Goal: Information Seeking & Learning: Learn about a topic

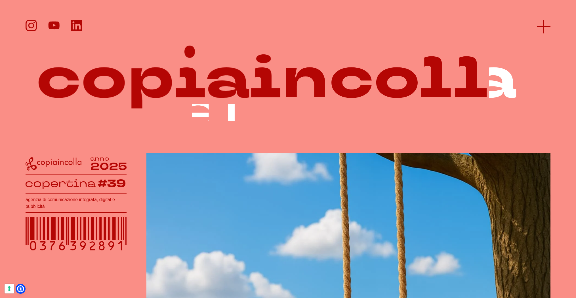
click at [546, 27] on line at bounding box center [544, 27] width 14 height 0
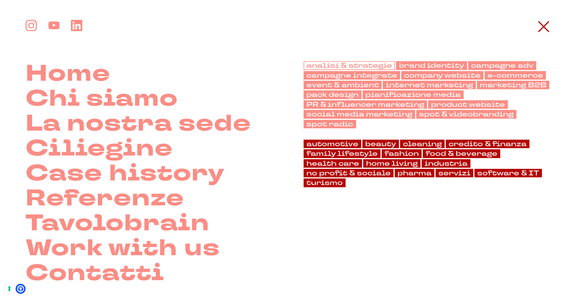
click at [310, 62] on link "analisi & strategie" at bounding box center [348, 65] width 91 height 9
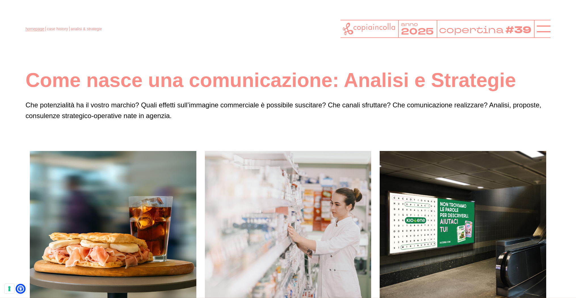
click at [29, 29] on link "homepage" at bounding box center [35, 29] width 19 height 5
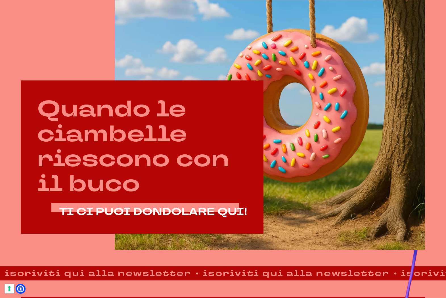
scroll to position [219, 0]
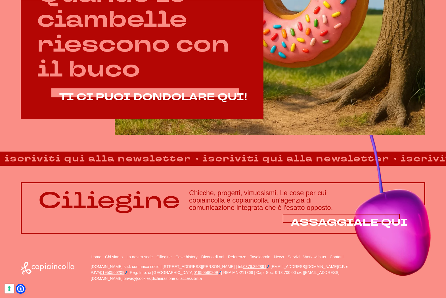
click at [321, 219] on span "ASSAGGIALE QUI" at bounding box center [348, 223] width 117 height 14
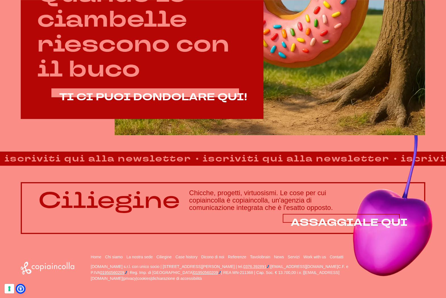
scroll to position [342, 0]
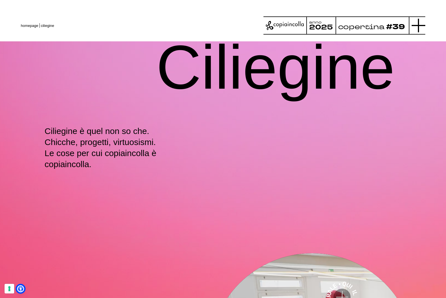
click at [418, 27] on line at bounding box center [418, 26] width 0 height 14
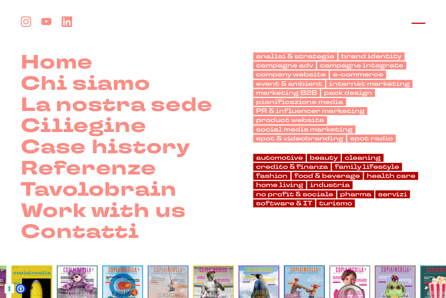
click at [419, 23] on line at bounding box center [418, 23] width 14 height 0
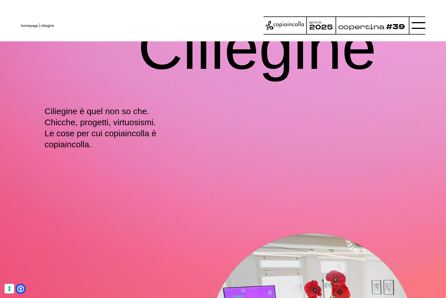
scroll to position [20, 0]
click at [415, 26] on icon at bounding box center [418, 26] width 14 height 14
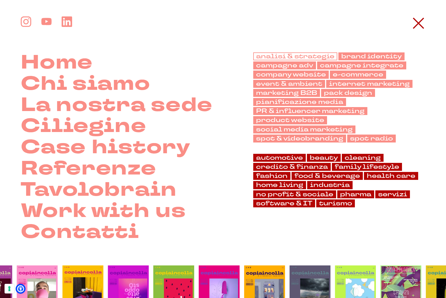
click at [272, 57] on link "analisi & strategie" at bounding box center [295, 56] width 84 height 8
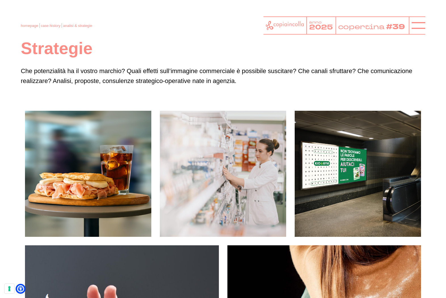
scroll to position [50, 0]
click at [31, 25] on link "homepage" at bounding box center [29, 26] width 17 height 4
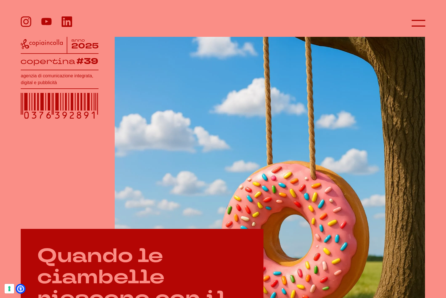
scroll to position [86, 0]
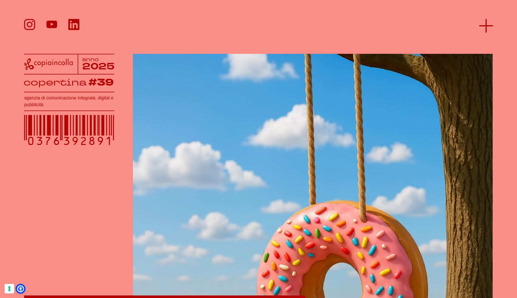
click at [488, 23] on icon at bounding box center [487, 26] width 14 height 14
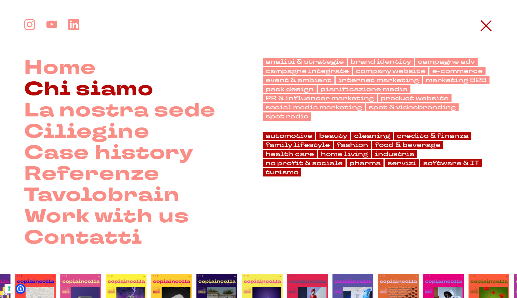
click at [113, 83] on link "Chi siamo" at bounding box center [88, 89] width 129 height 21
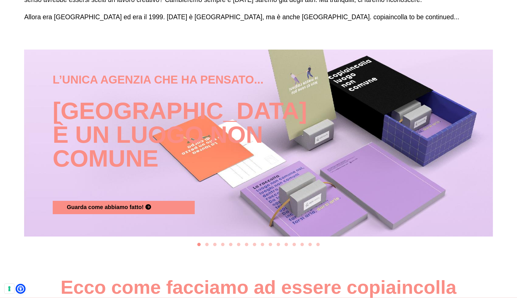
drag, startPoint x: 374, startPoint y: 164, endPoint x: 246, endPoint y: 168, distance: 128.8
click at [272, 168] on div "L’unica agenzia che ha pensato... copiaincolla è un luogo non comune Guarda com…" at bounding box center [259, 143] width 420 height 143
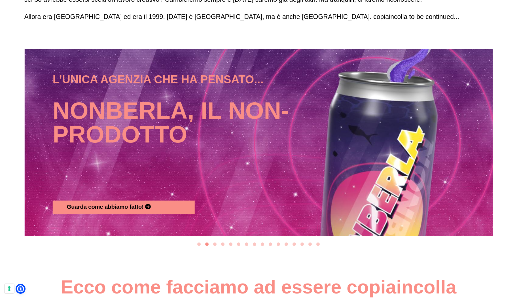
scroll to position [601, 0]
drag, startPoint x: 326, startPoint y: 158, endPoint x: 237, endPoint y: 156, distance: 88.2
click at [255, 159] on div "L’unica agenzia che ha pensato... Nonberla, il non-prodotto Guarda come abbiamo…" at bounding box center [259, 142] width 420 height 143
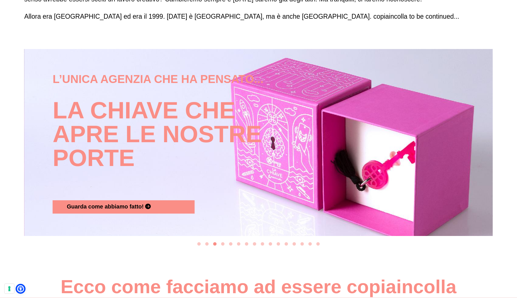
drag, startPoint x: 240, startPoint y: 156, endPoint x: 277, endPoint y: 153, distance: 36.7
click at [222, 155] on div "L’unica agenzia che ha pensato... La Chiave che apre le nostre porte Guarda com…" at bounding box center [259, 142] width 420 height 143
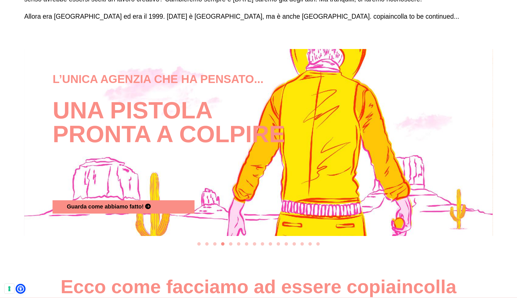
click at [290, 153] on h4 "Una pistola pronta a colpire" at bounding box center [171, 143] width 237 height 113
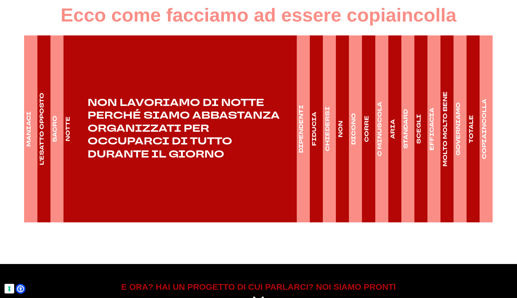
click at [328, 150] on h4 "CHIEDERSI" at bounding box center [328, 129] width 8 height 45
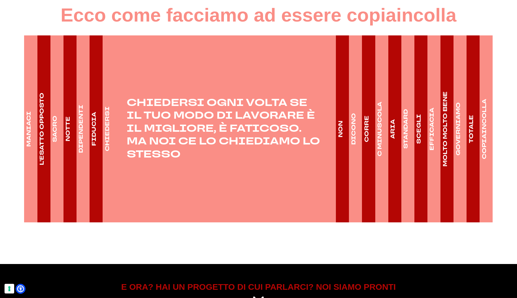
scroll to position [874, 0]
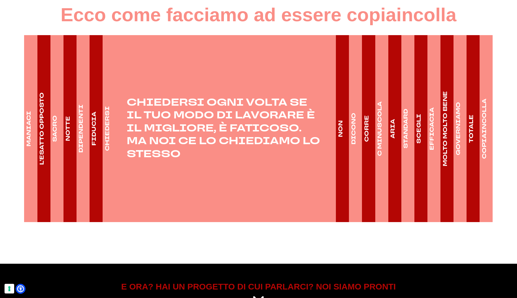
click at [343, 137] on h4 "NON" at bounding box center [341, 129] width 8 height 17
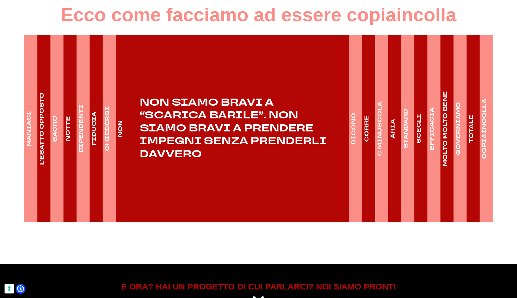
click at [354, 145] on h4 "DICONO" at bounding box center [354, 129] width 8 height 32
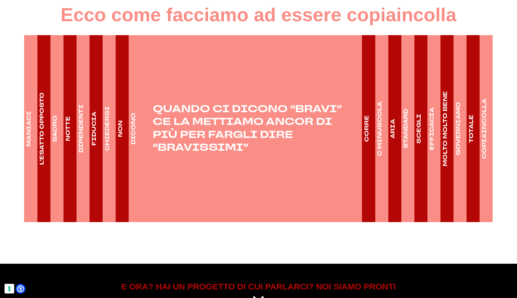
click at [366, 142] on h4 "CORRE" at bounding box center [367, 128] width 8 height 27
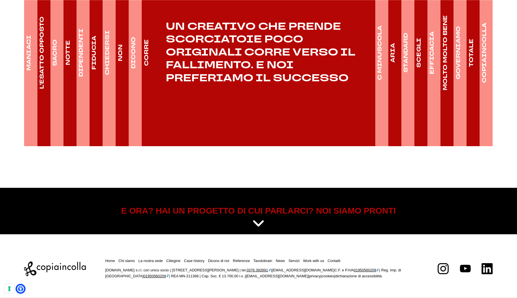
scroll to position [970, 0]
click at [474, 57] on h4 "TOTALE" at bounding box center [471, 53] width 8 height 28
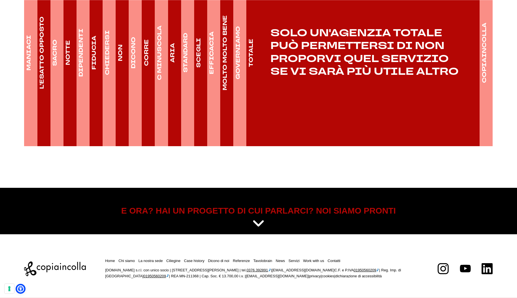
click at [483, 59] on h4 "COPIAINCOLLA" at bounding box center [485, 53] width 8 height 60
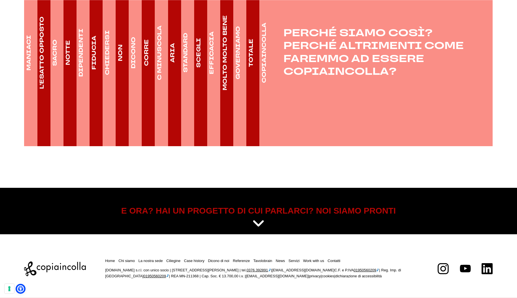
click at [235, 56] on h4 "GOVERNIAMO" at bounding box center [238, 52] width 8 height 53
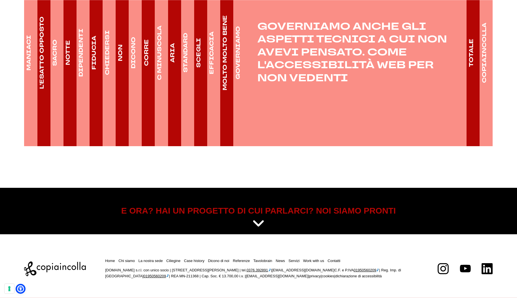
click at [173, 54] on h4 "ARIA" at bounding box center [173, 53] width 8 height 20
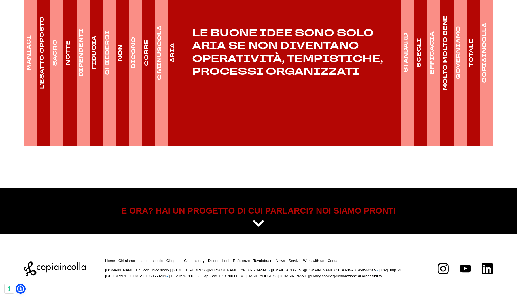
drag, startPoint x: 161, startPoint y: 53, endPoint x: 159, endPoint y: 57, distance: 4.4
click at [161, 53] on h4 "C MINUSCOLA" at bounding box center [160, 53] width 8 height 55
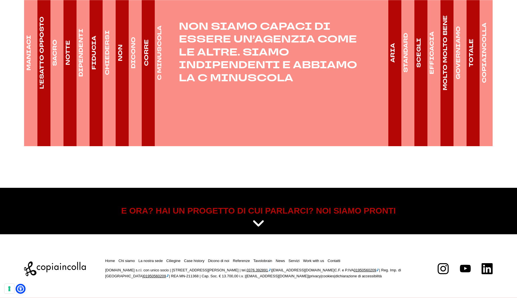
drag, startPoint x: 146, startPoint y: 57, endPoint x: 138, endPoint y: 62, distance: 9.3
click at [146, 57] on h4 "CORRE" at bounding box center [147, 52] width 8 height 27
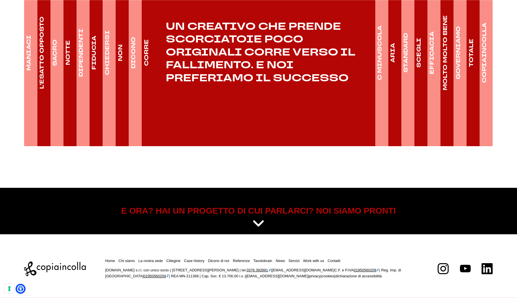
click at [135, 55] on h4 "DICONO" at bounding box center [133, 53] width 8 height 32
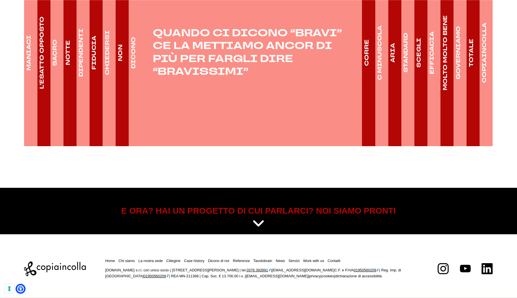
click at [119, 55] on h4 "NON" at bounding box center [120, 53] width 8 height 17
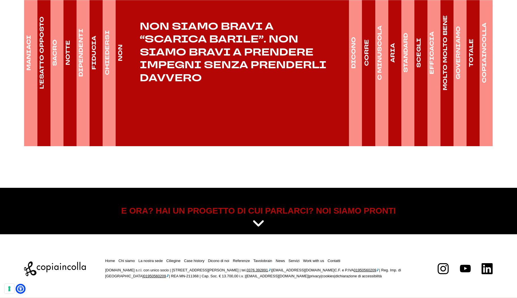
click at [410, 65] on h4 "STANDARD" at bounding box center [406, 53] width 8 height 40
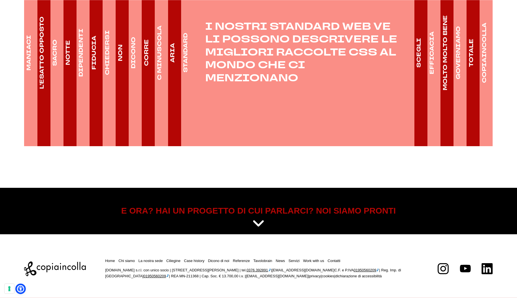
click at [22, 288] on icon at bounding box center [21, 289] width 6 height 6
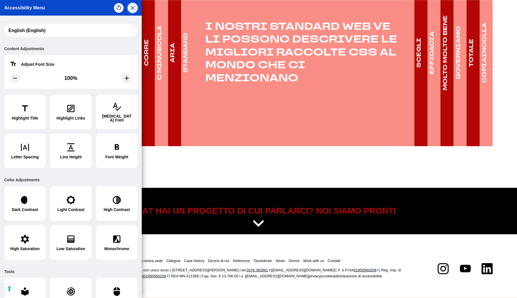
click at [133, 7] on icon "button" at bounding box center [133, 8] width 4 height 4
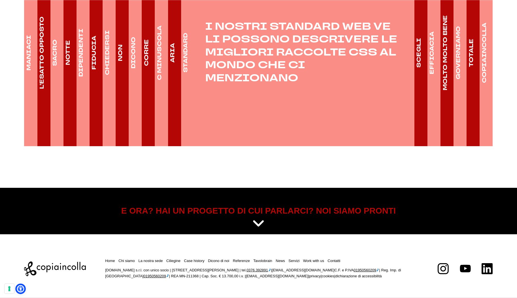
click at [20, 290] on icon at bounding box center [21, 289] width 6 height 6
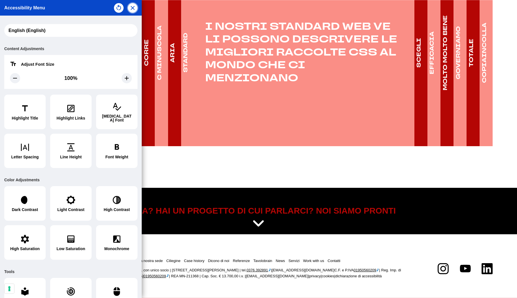
click at [132, 7] on icon "button" at bounding box center [133, 8] width 4 height 4
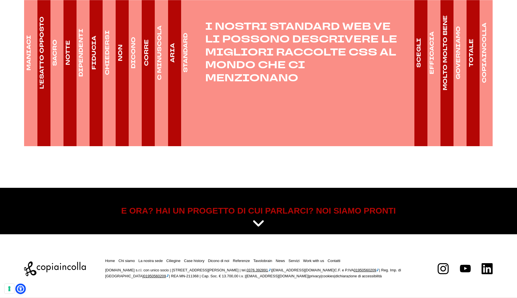
click at [19, 287] on icon at bounding box center [21, 289] width 6 height 6
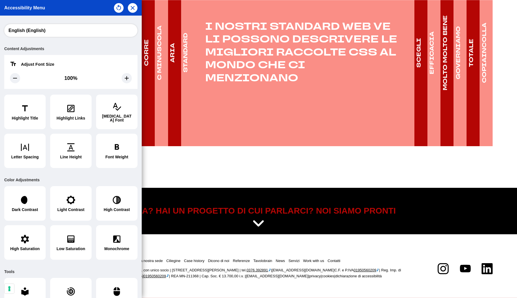
click at [44, 30] on select "አማርኛ (Amharic) العربية (Arabic) български (Bulgarian) বাংলা (Bengali) Català (C…" at bounding box center [70, 30] width 133 height 13
select select "it"
click at [4, 24] on select "አማርኛ (Amharic) العربية (Arabic) български (Bulgarian) বাংলা (Bengali) Català (C…" at bounding box center [70, 30] width 133 height 13
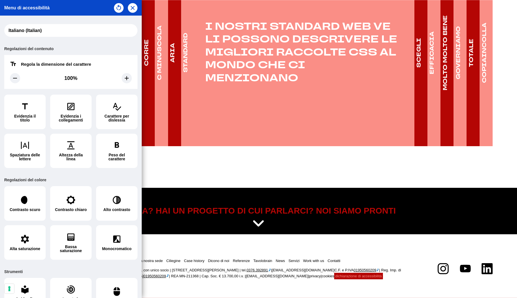
click at [345, 279] on div at bounding box center [258, 149] width 517 height 298
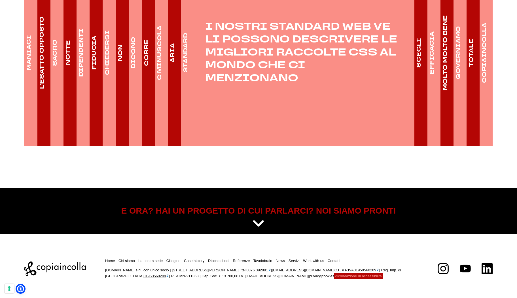
click at [345, 276] on link "dichiarazione di accessibilità" at bounding box center [359, 276] width 47 height 4
click at [22, 288] on icon at bounding box center [21, 289] width 6 height 6
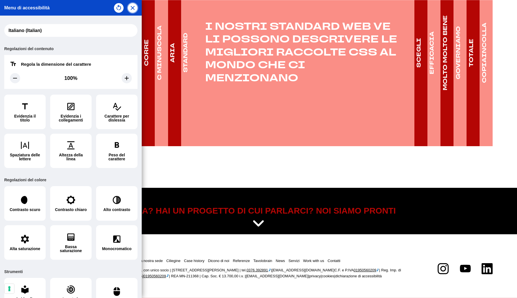
click at [130, 8] on icon "button" at bounding box center [132, 8] width 7 height 7
